Goal: Task Accomplishment & Management: Use online tool/utility

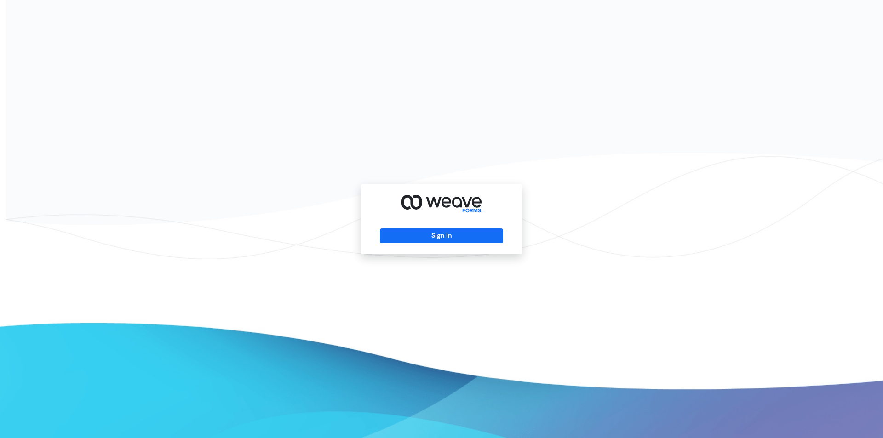
click at [438, 237] on button "Sign In" at bounding box center [441, 236] width 123 height 15
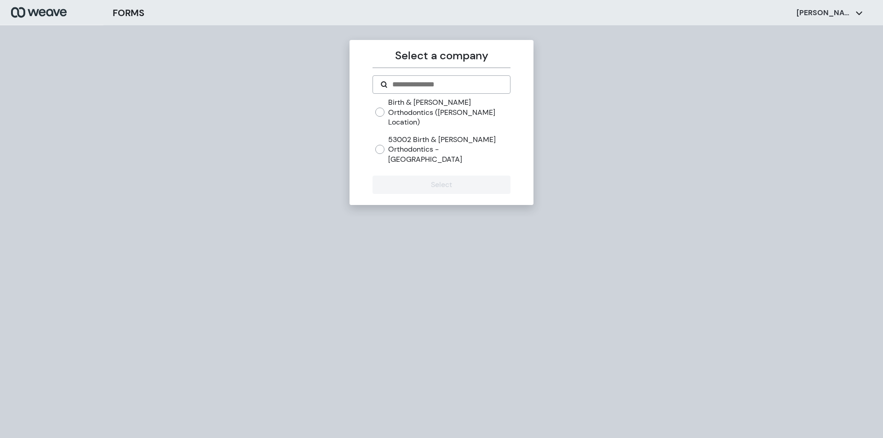
click at [429, 106] on label "Birth & [PERSON_NAME] Orthodontics ([PERSON_NAME] Location)" at bounding box center [449, 113] width 122 height 30
click at [454, 176] on button "Select" at bounding box center [442, 185] width 138 height 18
